Goal: Task Accomplishment & Management: Use online tool/utility

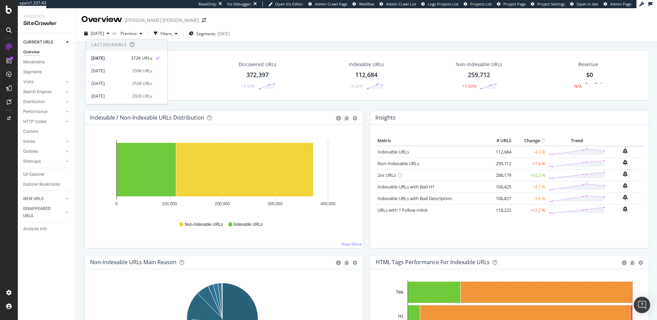
click at [96, 34] on span "[DATE]" at bounding box center [97, 33] width 13 height 6
click at [41, 175] on div "Url Explorer" at bounding box center [33, 174] width 21 height 7
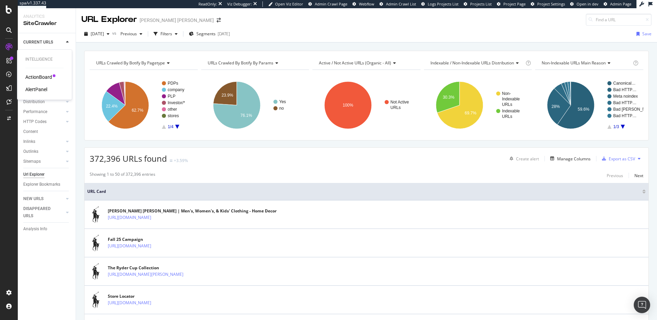
click at [48, 78] on div "ActionBoard" at bounding box center [38, 77] width 27 height 7
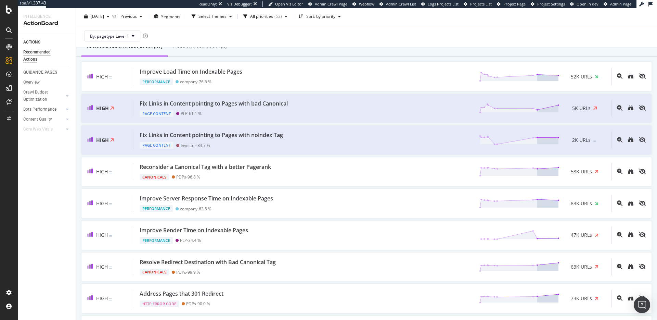
scroll to position [31, 0]
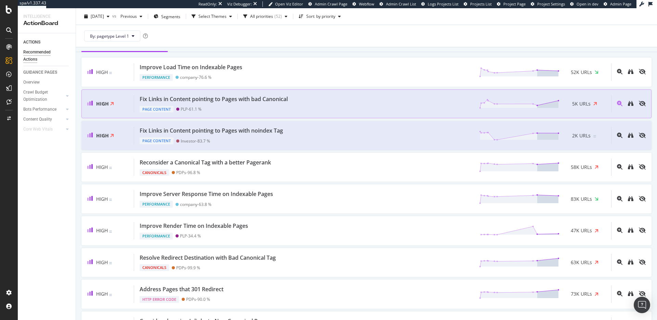
click at [330, 106] on div "Fix Links in Content pointing to Pages with bad Canonical Page Content PLP - 61…" at bounding box center [372, 103] width 477 height 17
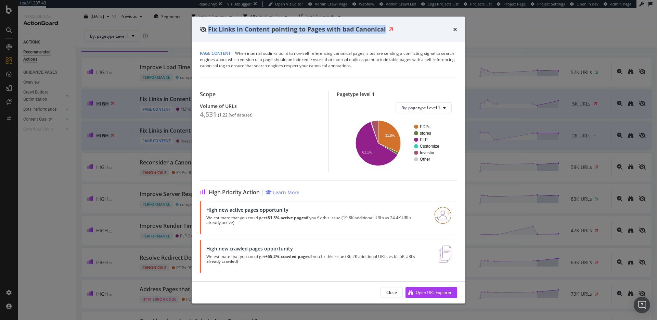
drag, startPoint x: 209, startPoint y: 29, endPoint x: 396, endPoint y: 26, distance: 186.9
click at [396, 26] on div "Fix Links in Content pointing to Pages with bad Canonical" at bounding box center [328, 29] width 257 height 9
copy div "Fix Links in Content pointing to Pages with bad Canonical"
click at [456, 29] on icon "times" at bounding box center [455, 28] width 4 height 5
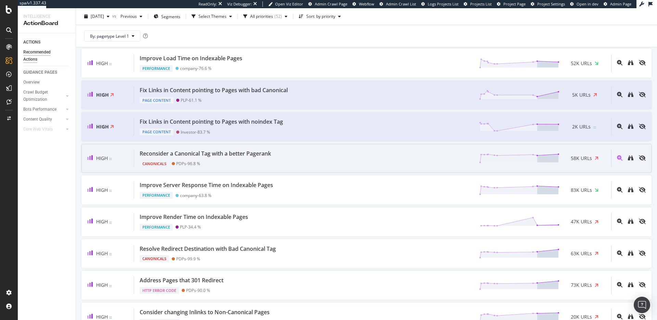
scroll to position [44, 0]
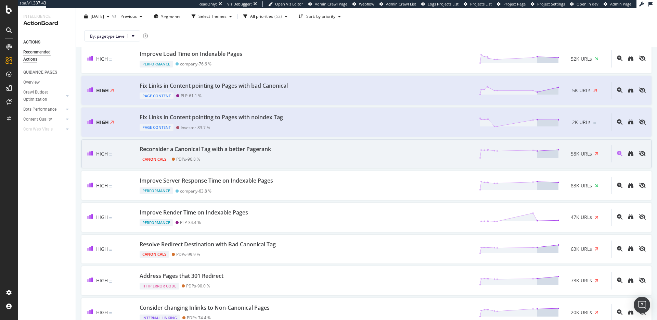
click at [330, 158] on div "Reconsider a Canonical Tag with a better Pagerank Canonicals PDPs - 96.8 % 58K …" at bounding box center [372, 153] width 477 height 17
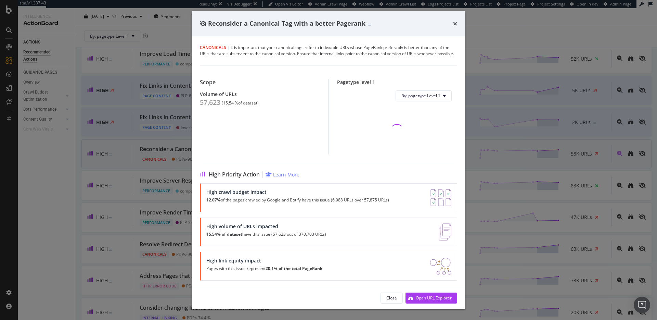
scroll to position [8, 0]
click at [427, 295] on div "Open URL Explorer" at bounding box center [434, 298] width 36 height 6
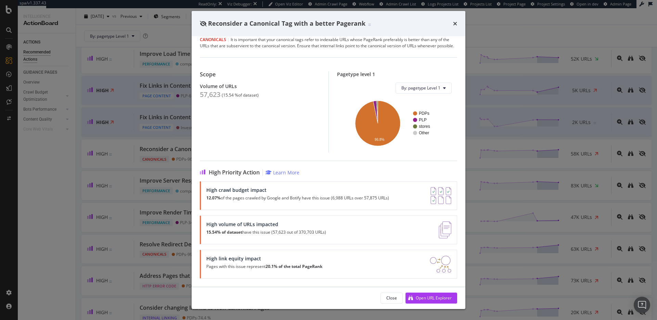
click at [458, 24] on div "Reconsider a Canonical Tag with a better Pagerank" at bounding box center [329, 23] width 274 height 25
click at [457, 24] on icon "times" at bounding box center [455, 23] width 4 height 5
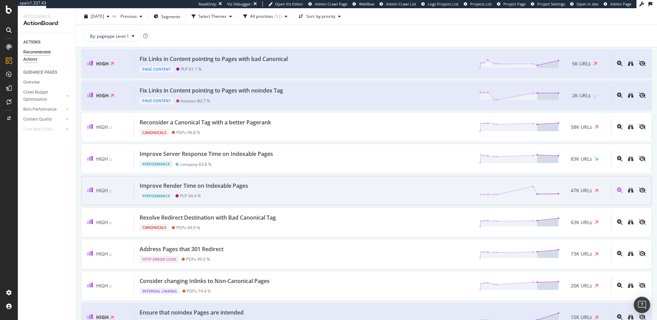
scroll to position [80, 0]
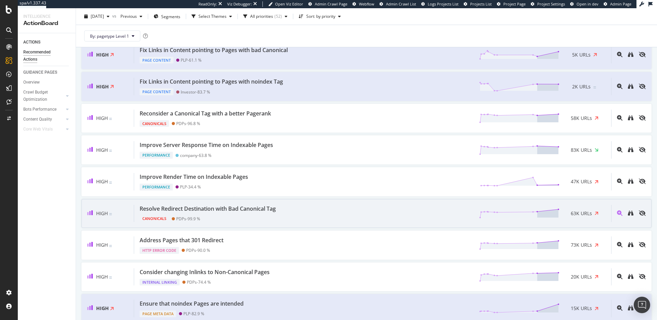
click at [317, 209] on div "Resolve Redirect Destination with Bad Canonical Tag Canonicals PDPs - 99.9 % 63…" at bounding box center [372, 213] width 477 height 17
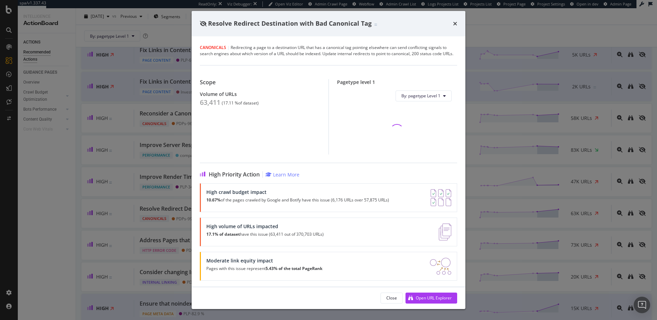
scroll to position [8, 0]
click at [432, 295] on div "Open URL Explorer" at bounding box center [434, 298] width 36 height 6
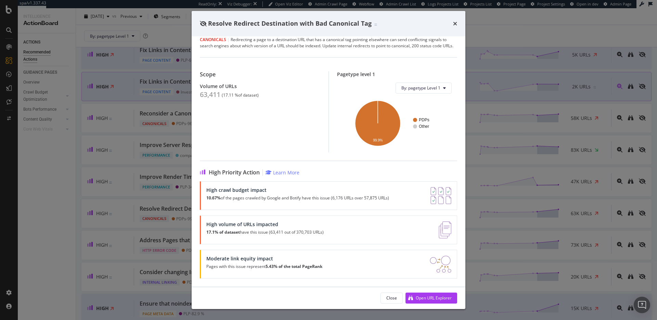
click at [456, 24] on icon "times" at bounding box center [455, 23] width 4 height 5
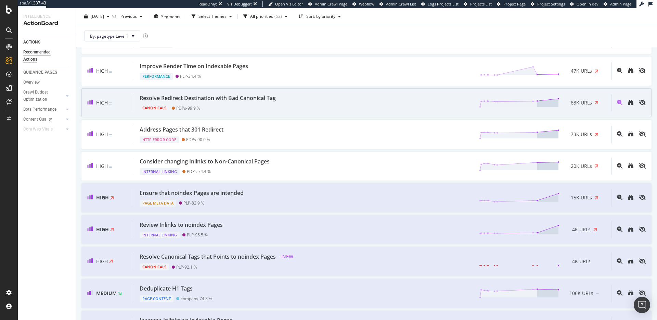
scroll to position [195, 0]
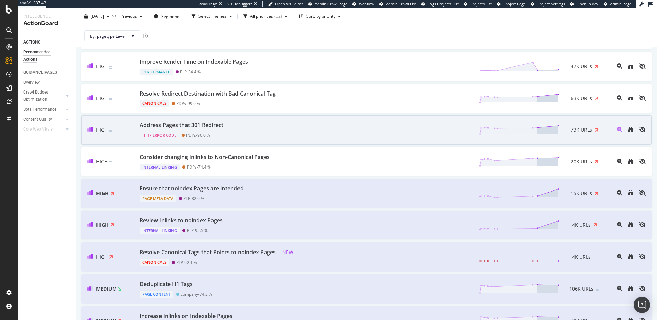
click at [409, 132] on div "Address Pages that 301 Redirect HTTP Error Code PDPs - 90.0 % 73K URLs" at bounding box center [372, 129] width 477 height 17
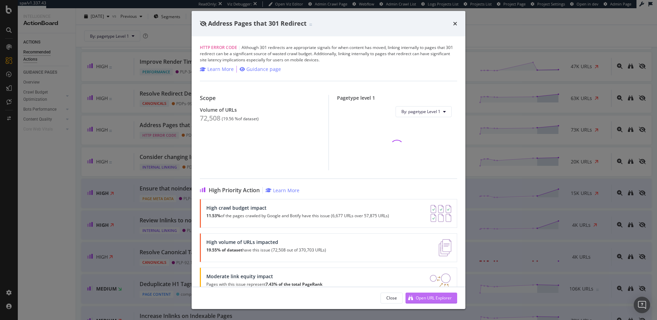
click at [451, 296] on div "Open URL Explorer" at bounding box center [434, 298] width 36 height 6
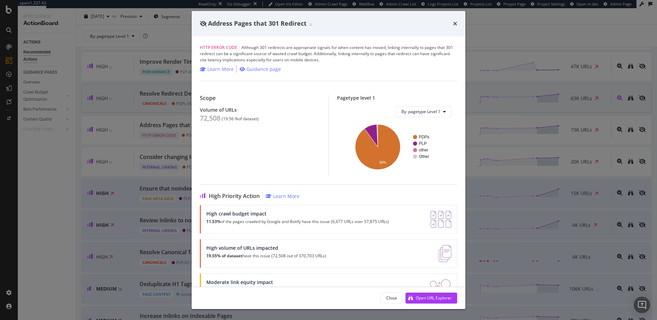
click at [453, 24] on icon "times" at bounding box center [455, 23] width 4 height 5
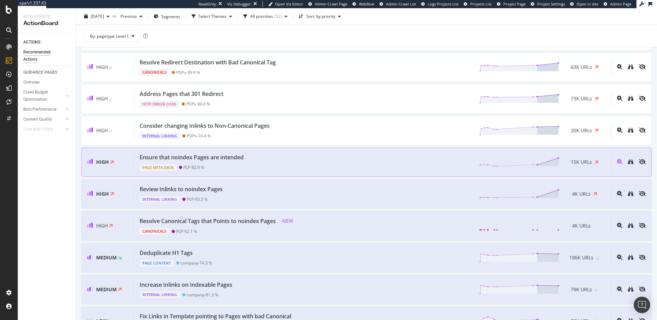
scroll to position [235, 0]
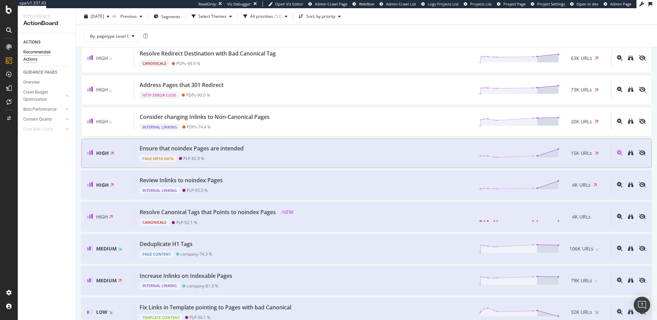
click at [288, 151] on div "Ensure that noindex Pages are intended Page Meta Data PLP - 82.9 % 15K URLs" at bounding box center [372, 152] width 477 height 17
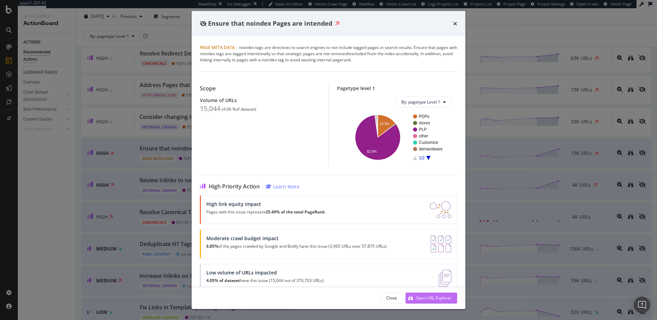
click at [420, 298] on div "Open URL Explorer" at bounding box center [434, 298] width 36 height 6
click at [365, 148] on icon "A chart." at bounding box center [377, 137] width 45 height 45
click at [384, 123] on text "14.3%" at bounding box center [385, 123] width 10 height 4
click at [454, 26] on icon "times" at bounding box center [455, 23] width 4 height 5
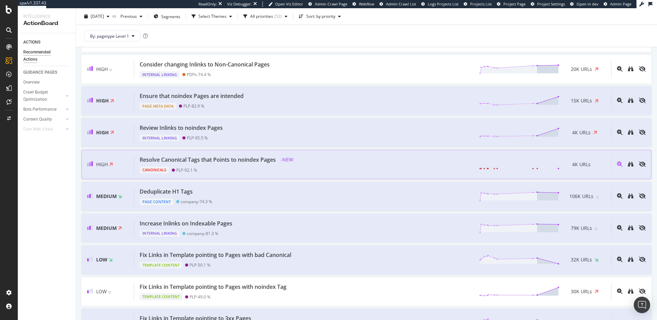
scroll to position [292, 0]
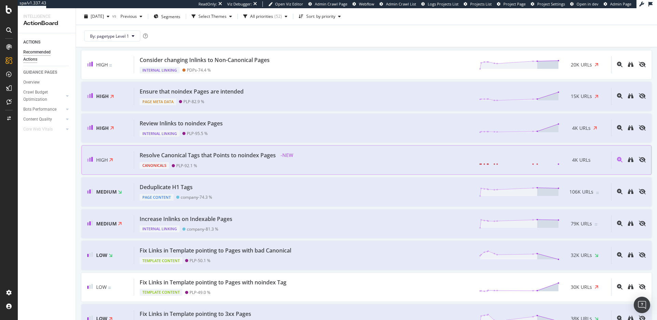
click at [314, 162] on div "Resolve Canonical Tags that Points to noindex Pages - NEW Canonicals PLP - 92.1…" at bounding box center [372, 160] width 477 height 18
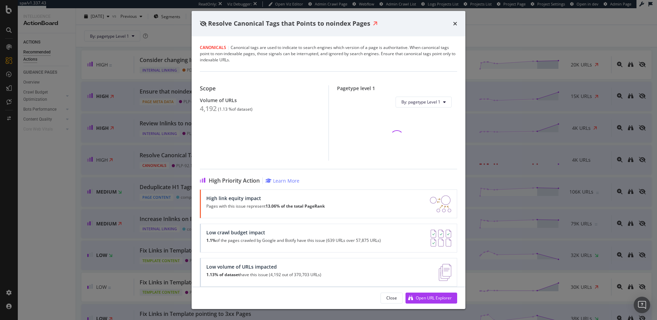
scroll to position [8, 0]
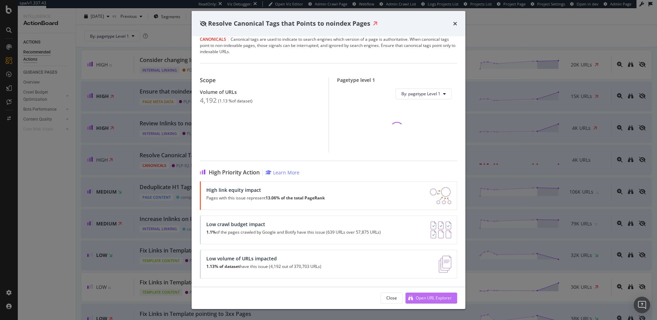
click at [429, 296] on div "Open URL Explorer" at bounding box center [434, 298] width 36 height 6
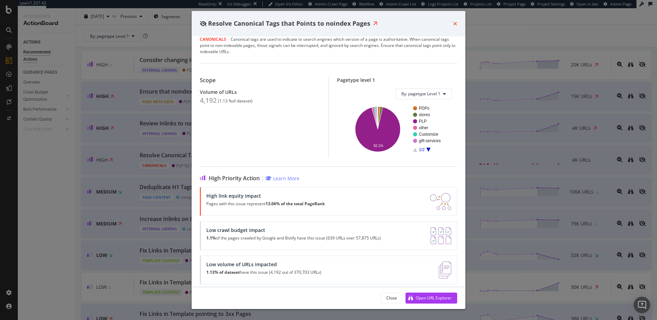
click at [455, 25] on icon "times" at bounding box center [455, 23] width 4 height 5
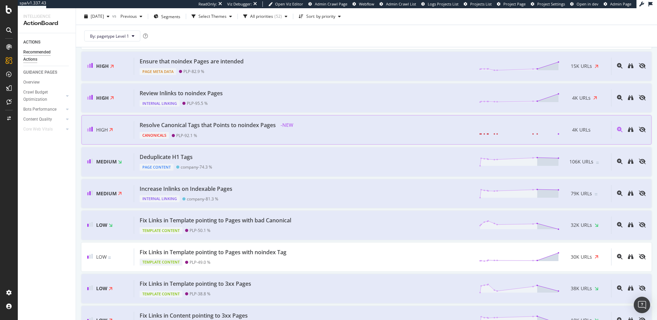
scroll to position [308, 0]
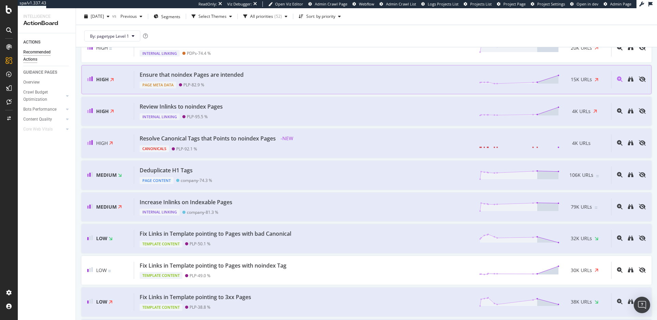
click at [226, 76] on div "Ensure that noindex Pages are intended" at bounding box center [192, 75] width 104 height 8
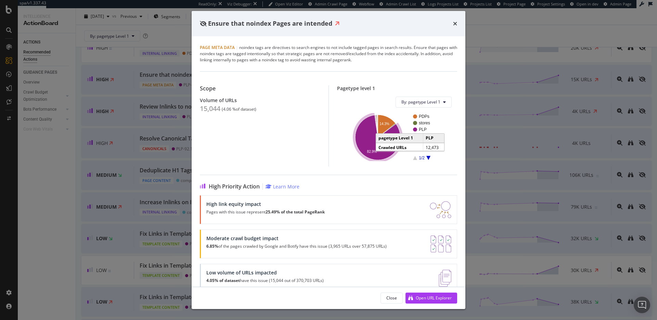
click at [370, 144] on icon "A chart." at bounding box center [377, 137] width 45 height 45
drag, startPoint x: 290, startPoint y: 55, endPoint x: 293, endPoint y: 56, distance: 3.8
click at [290, 55] on div "Page Meta Data | noindex tags are directives to search engines to not include t…" at bounding box center [328, 53] width 257 height 18
click at [274, 60] on div "Page Meta Data | noindex tags are directives to search engines to not include t…" at bounding box center [328, 53] width 257 height 18
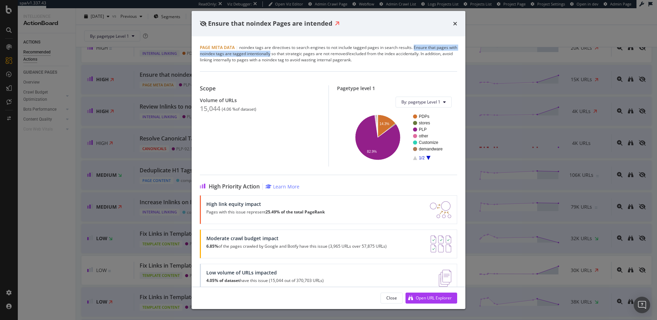
drag, startPoint x: 280, startPoint y: 55, endPoint x: 414, endPoint y: 49, distance: 133.9
click at [414, 49] on div "Page Meta Data | noindex tags are directives to search engines to not include t…" at bounding box center [328, 53] width 257 height 18
copy div "Ensure that pages with noindex tags are tagged intentionally"
click at [457, 24] on icon "times" at bounding box center [455, 23] width 4 height 5
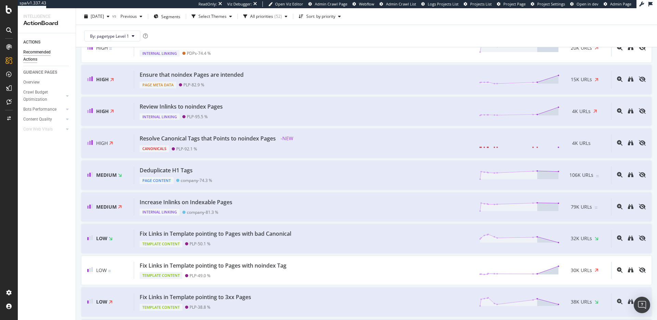
click at [473, 28] on div "By: pagetype Level 1" at bounding box center [366, 36] width 570 height 22
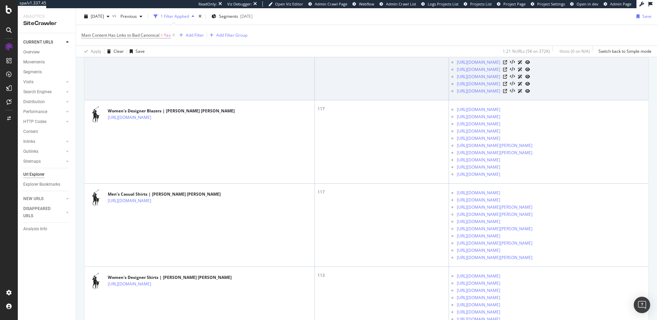
scroll to position [251, 0]
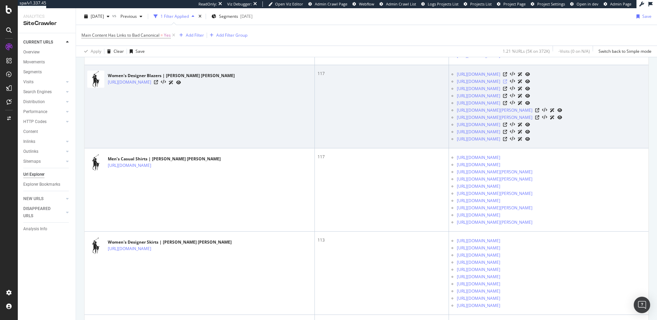
click at [507, 83] on icon at bounding box center [505, 81] width 4 height 4
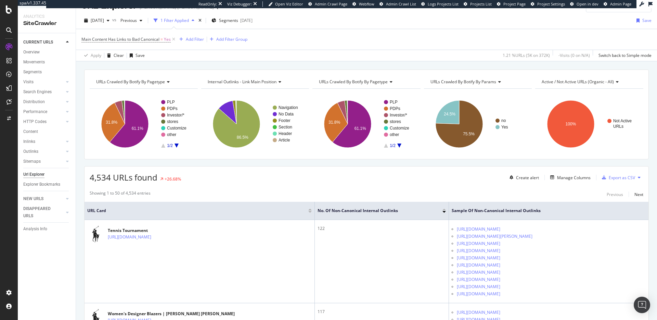
scroll to position [0, 0]
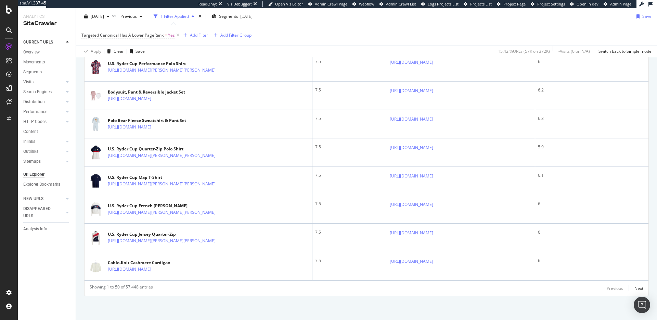
scroll to position [1551, 0]
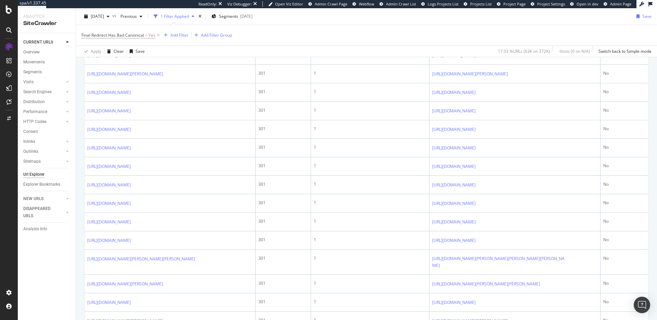
scroll to position [308, 0]
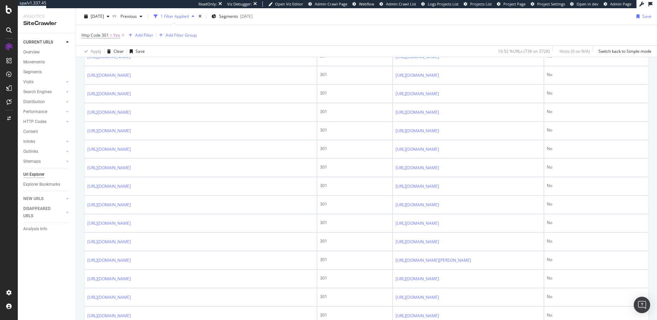
scroll to position [568, 0]
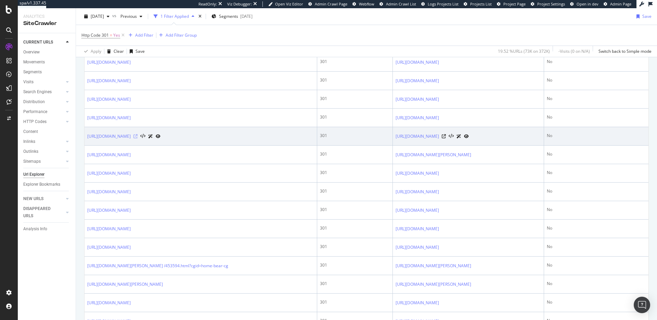
click at [138, 138] on icon at bounding box center [135, 136] width 4 height 4
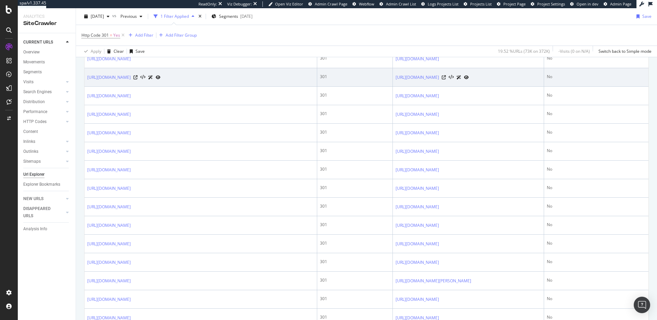
scroll to position [447, 0]
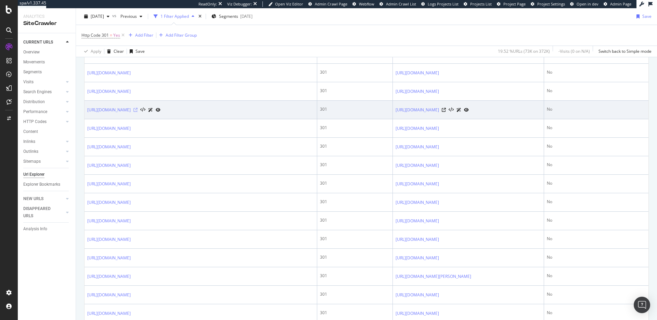
click at [138, 112] on icon at bounding box center [135, 110] width 4 height 4
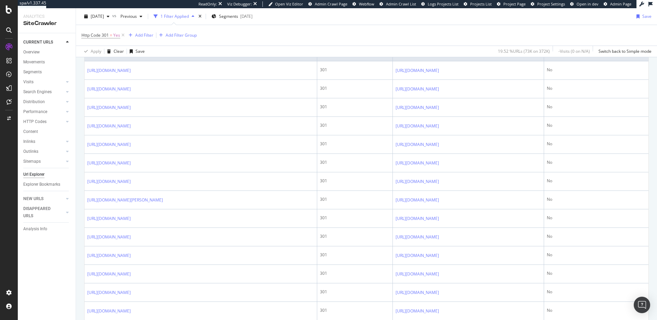
scroll to position [0, 0]
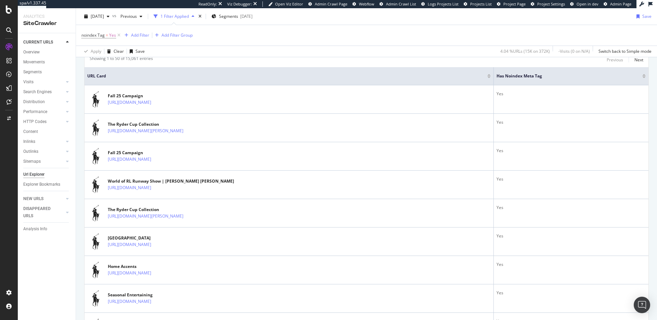
scroll to position [167, 0]
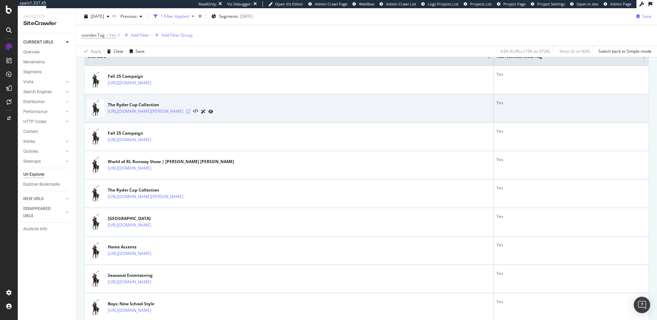
click at [190, 112] on icon at bounding box center [188, 111] width 4 height 4
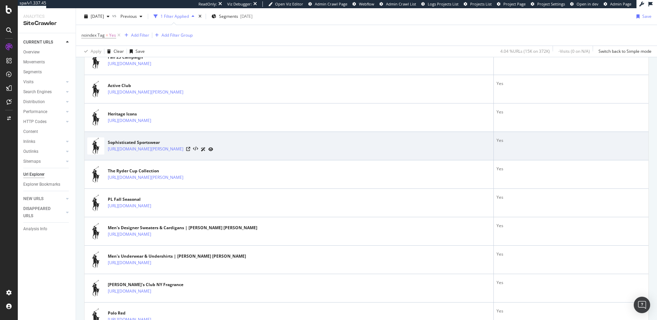
scroll to position [720, 0]
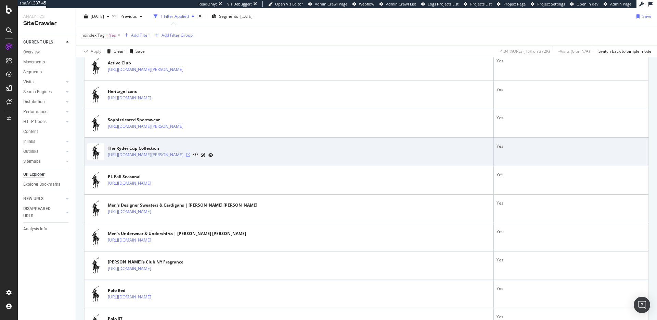
click at [190, 155] on icon at bounding box center [188, 155] width 4 height 4
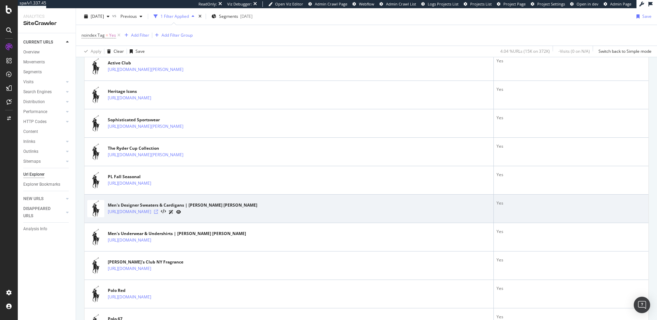
click at [158, 212] on icon at bounding box center [156, 211] width 4 height 4
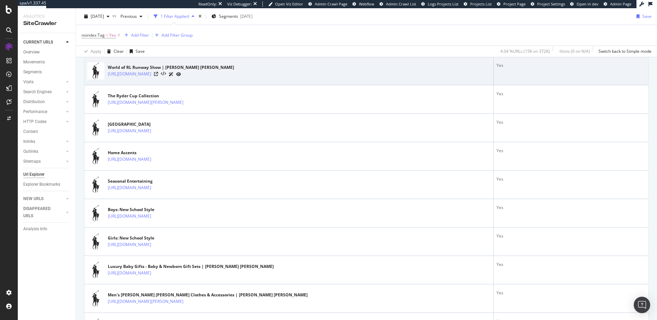
scroll to position [0, 0]
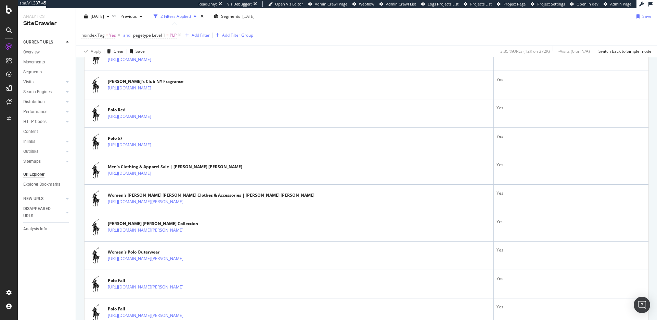
scroll to position [1019, 0]
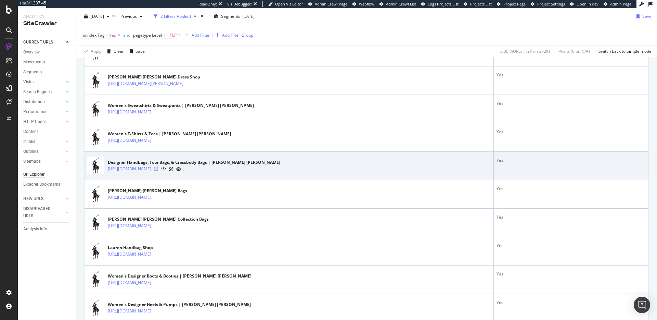
click at [158, 168] on icon at bounding box center [156, 169] width 4 height 4
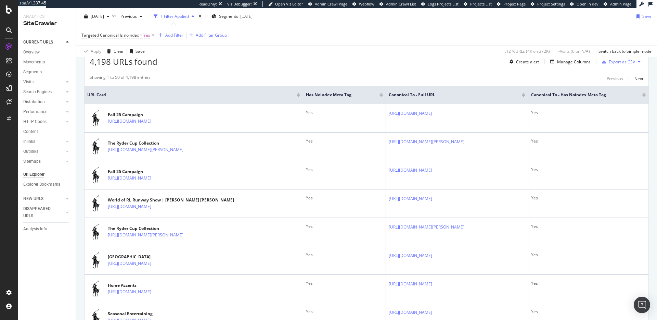
scroll to position [133, 0]
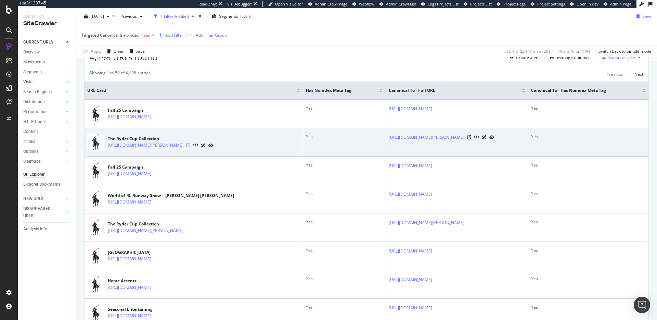
click at [190, 147] on icon at bounding box center [188, 145] width 4 height 4
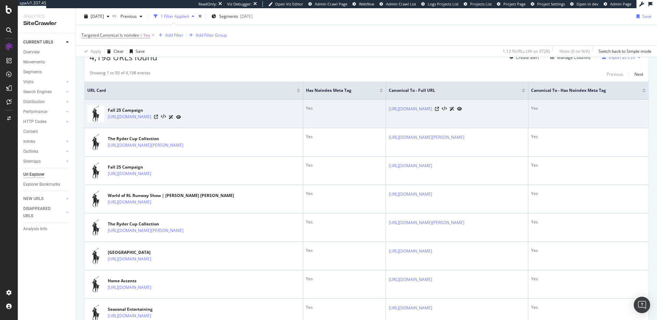
scroll to position [0, 0]
